Goal: Find specific page/section: Find specific page/section

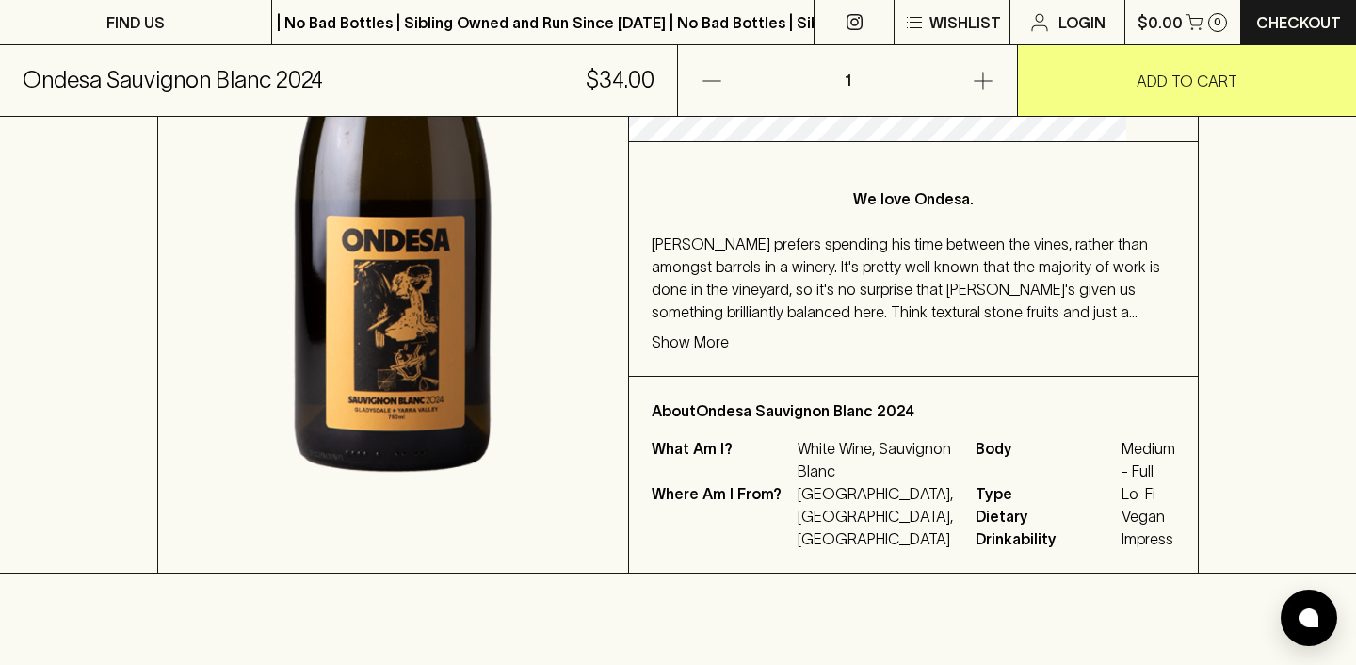
scroll to position [521, 0]
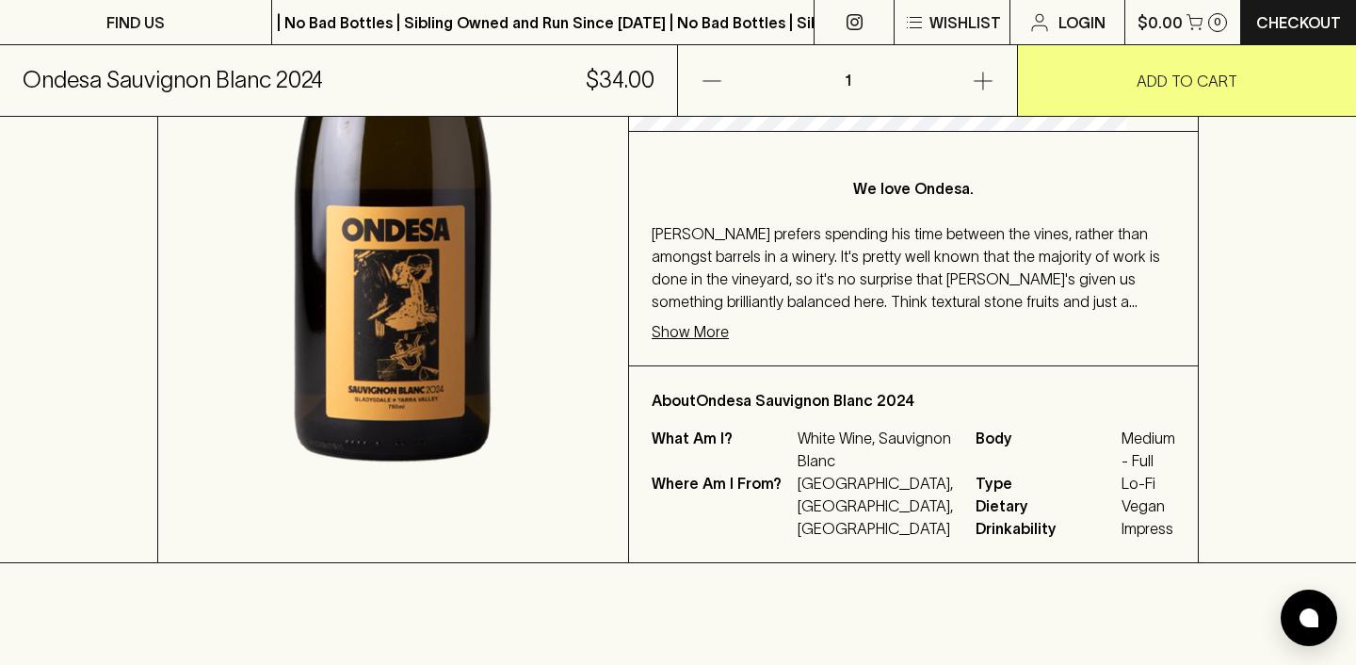
click at [714, 325] on p "Show More" at bounding box center [689, 331] width 77 height 23
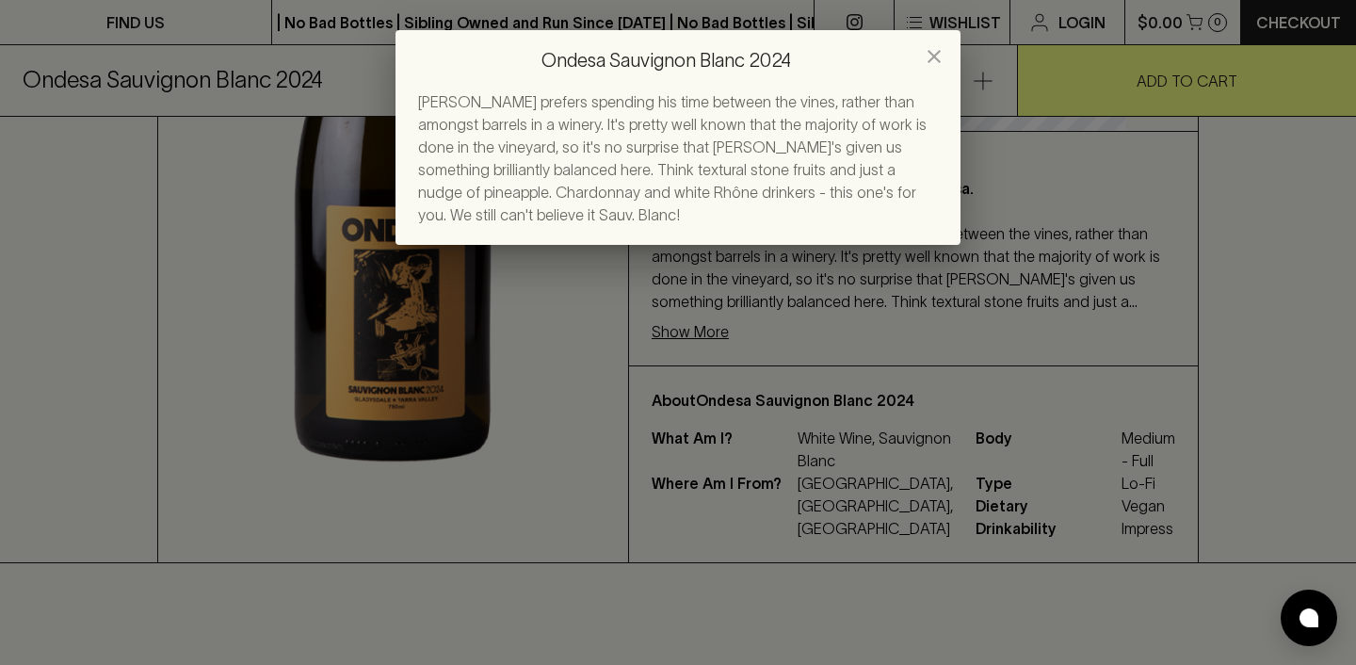
click at [947, 58] on button "close" at bounding box center [934, 57] width 38 height 38
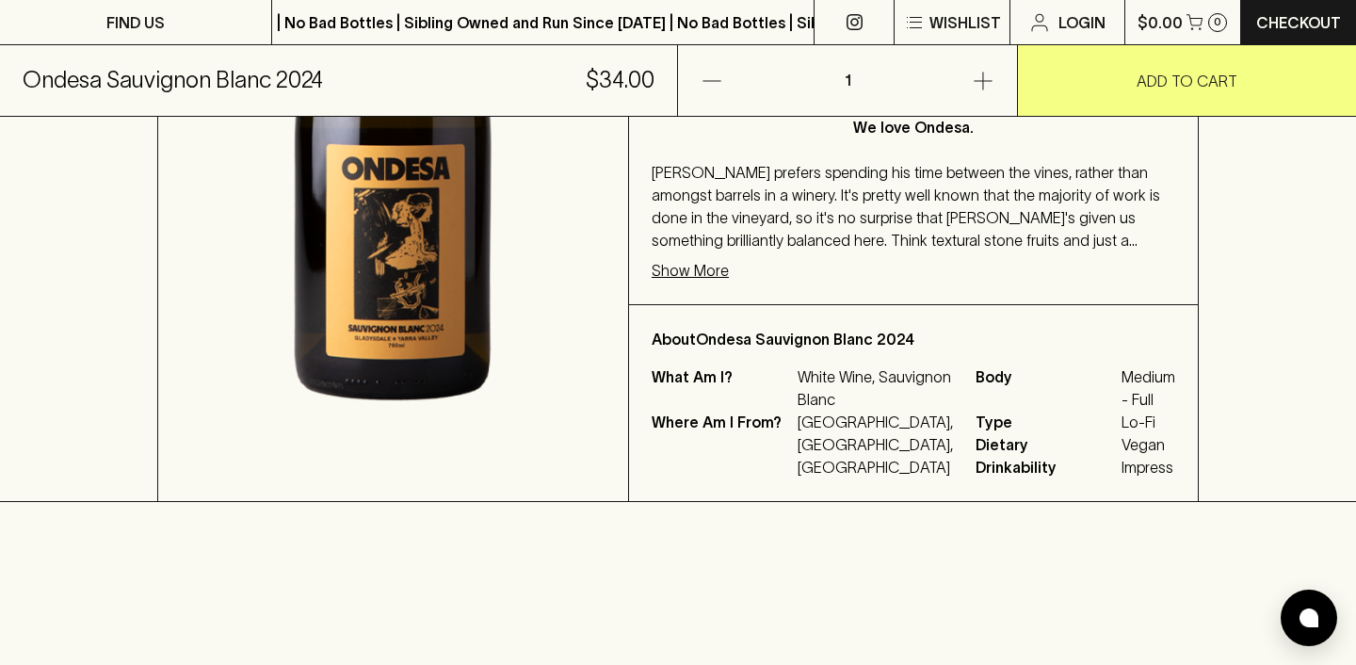
scroll to position [635, 0]
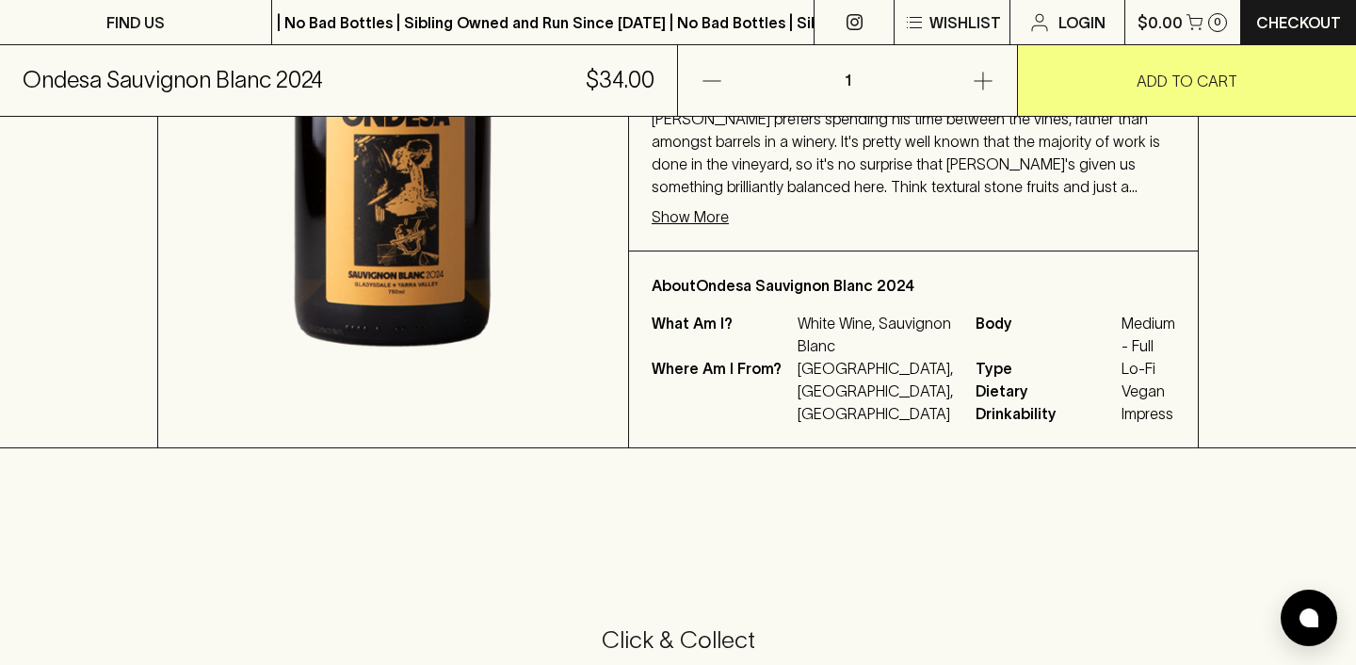
click at [729, 226] on p "Show More" at bounding box center [689, 216] width 77 height 23
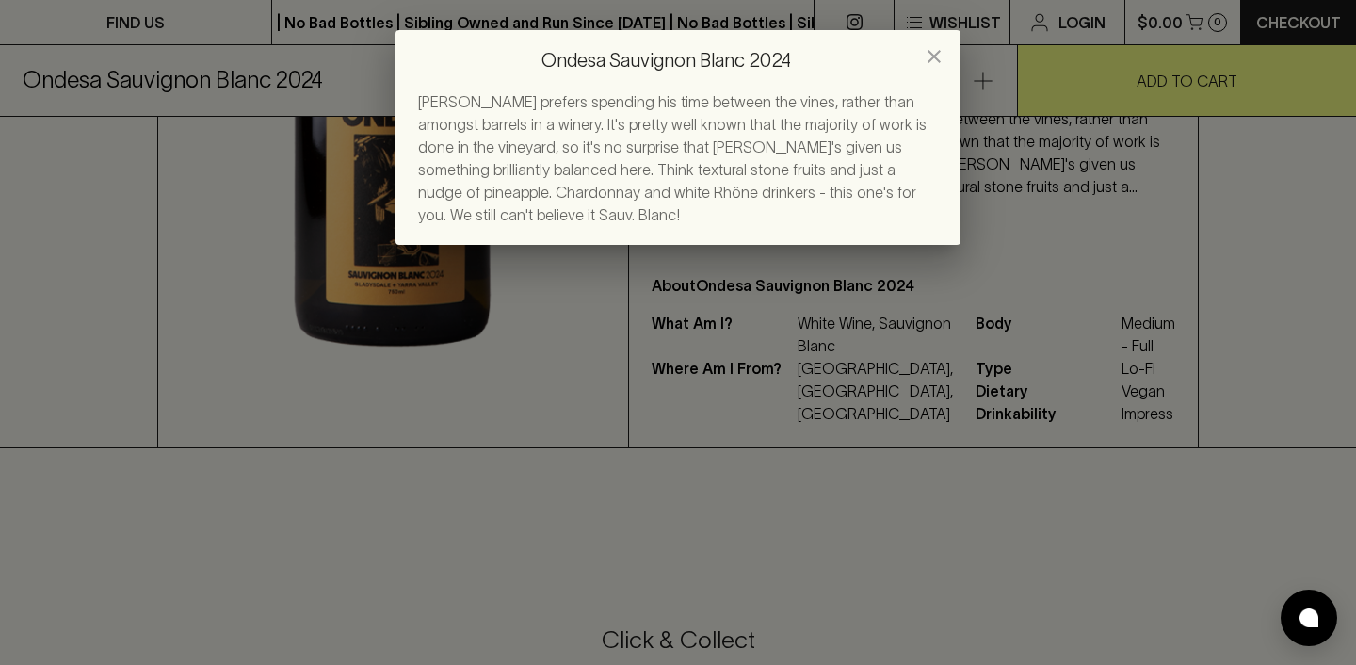
click at [828, 197] on span "[PERSON_NAME] prefers spending his time between the vines, rather than amongst …" at bounding box center [672, 158] width 508 height 130
click at [830, 191] on span "[PERSON_NAME] prefers spending his time between the vines, rather than amongst …" at bounding box center [672, 158] width 508 height 130
drag, startPoint x: 686, startPoint y: 193, endPoint x: 925, endPoint y: 185, distance: 239.2
click at [925, 185] on div "[PERSON_NAME] prefers spending his time between the vines, rather than amongst …" at bounding box center [678, 158] width 520 height 136
click at [936, 65] on icon "close" at bounding box center [934, 56] width 23 height 23
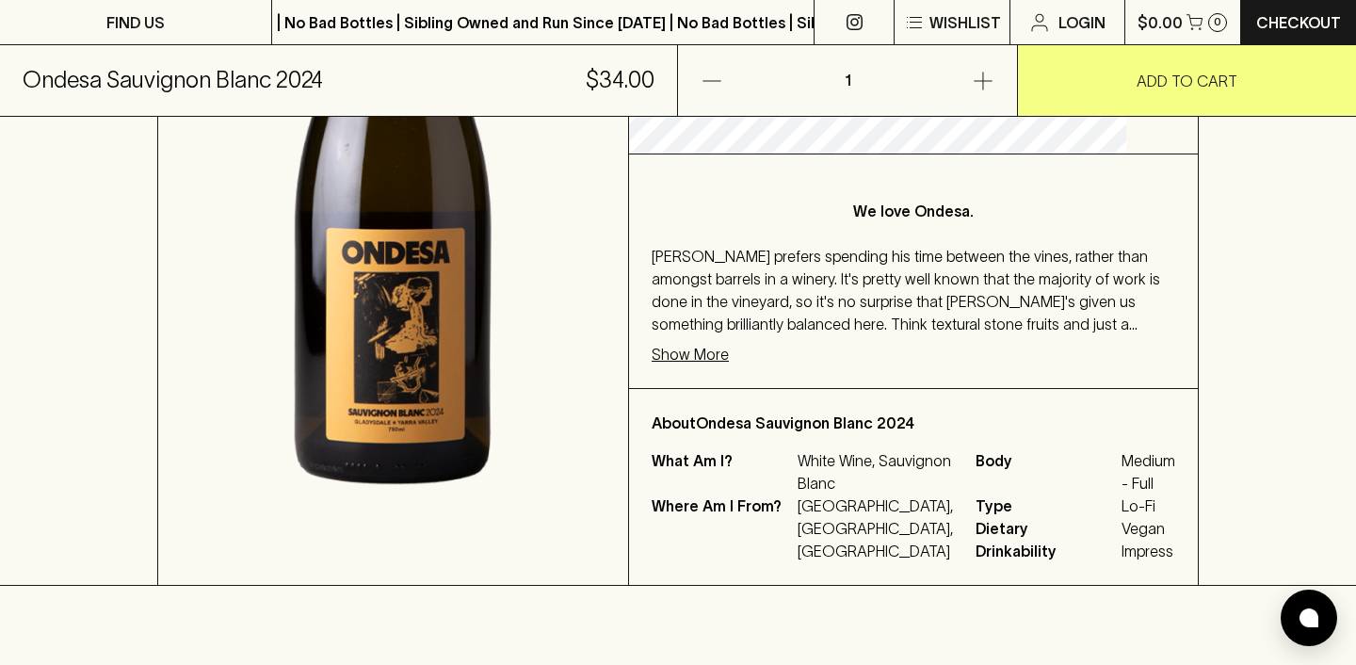
scroll to position [461, 0]
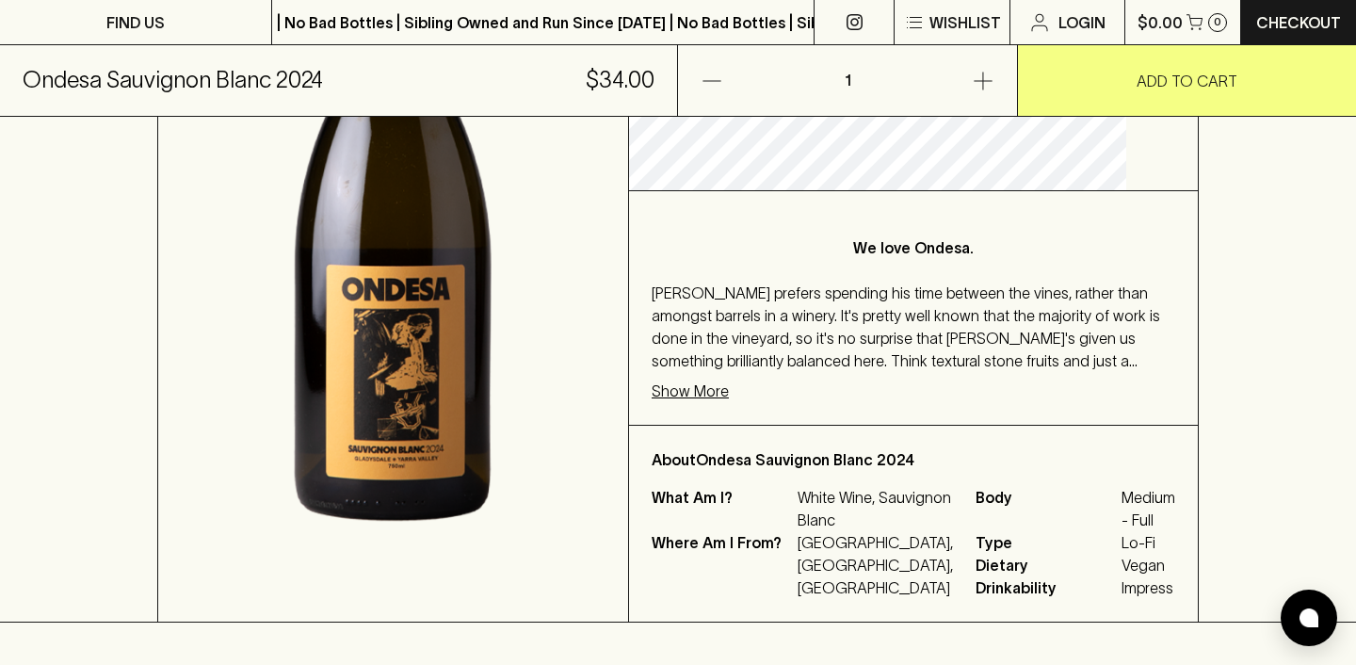
click at [729, 389] on p "Show More" at bounding box center [689, 390] width 77 height 23
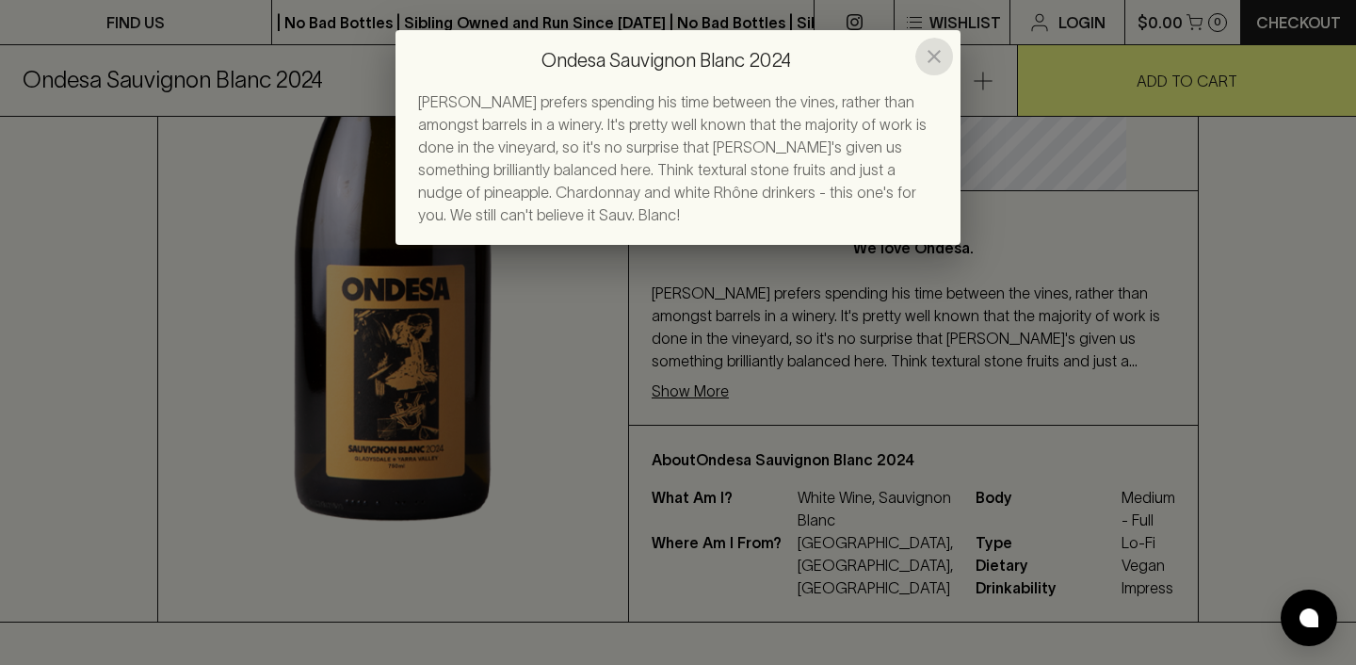
click at [943, 62] on icon "close" at bounding box center [934, 56] width 23 height 23
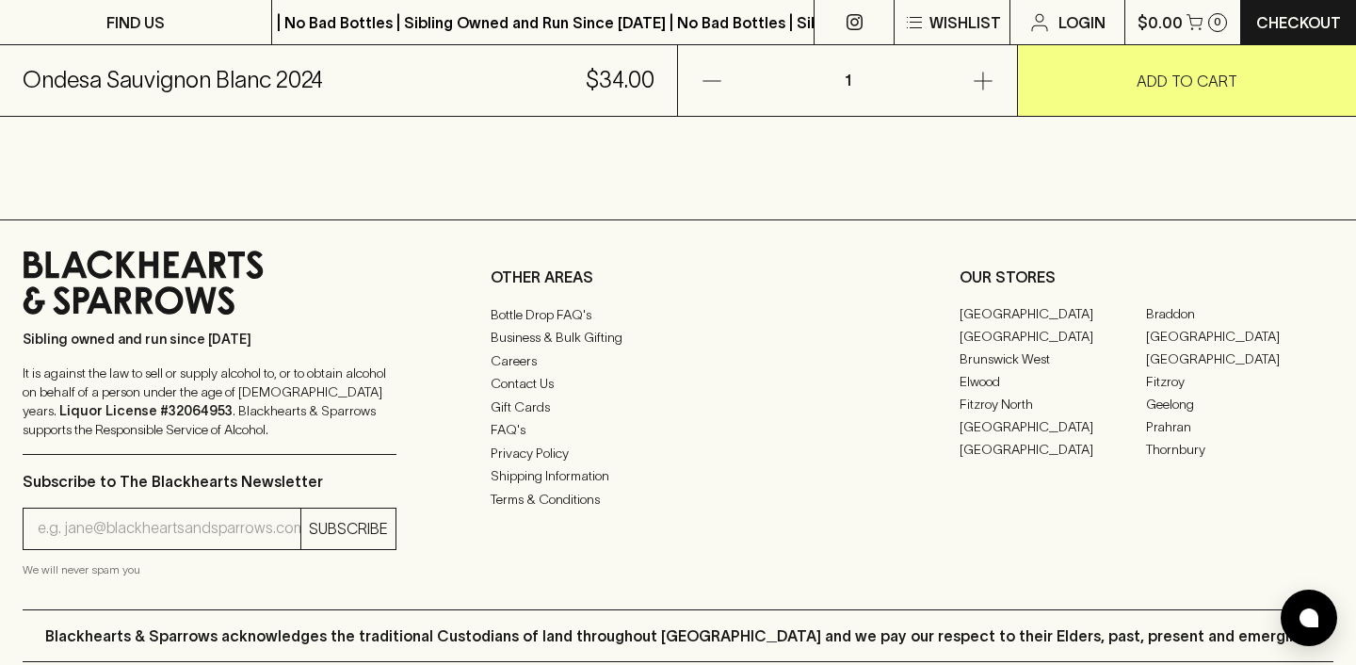
scroll to position [1411, 0]
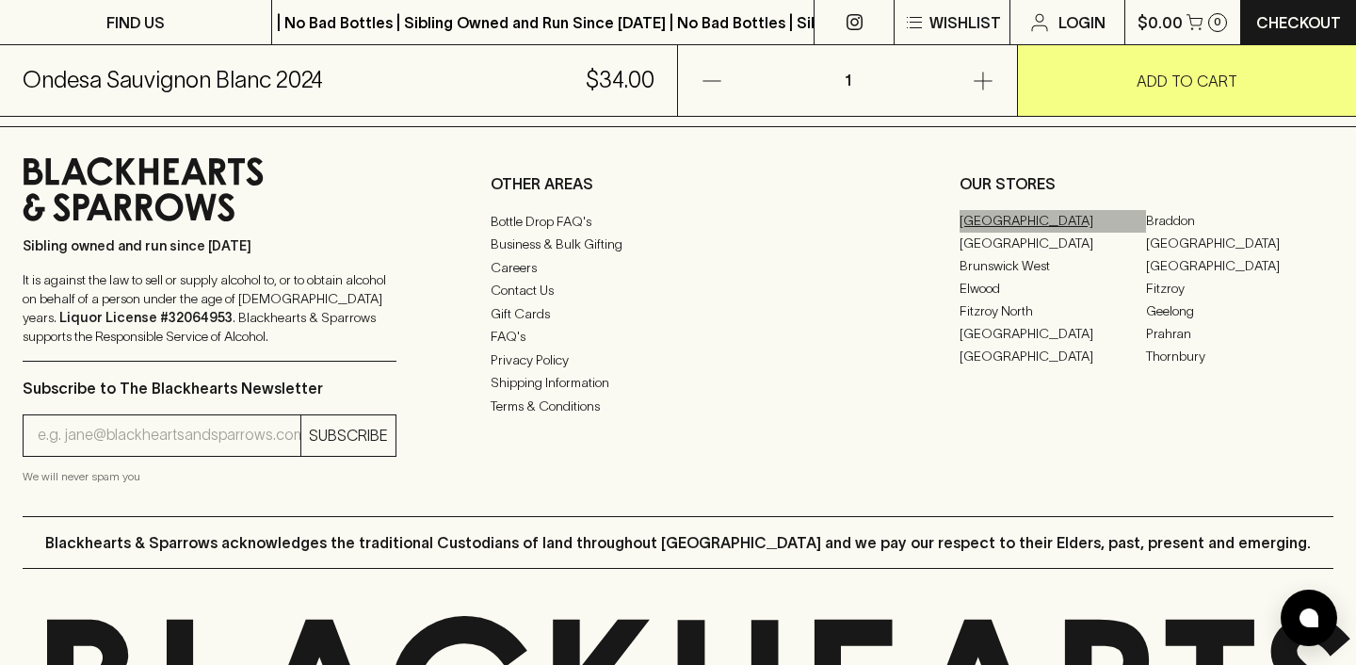
click at [989, 233] on link "[GEOGRAPHIC_DATA]" at bounding box center [1052, 221] width 187 height 23
